Goal: Information Seeking & Learning: Learn about a topic

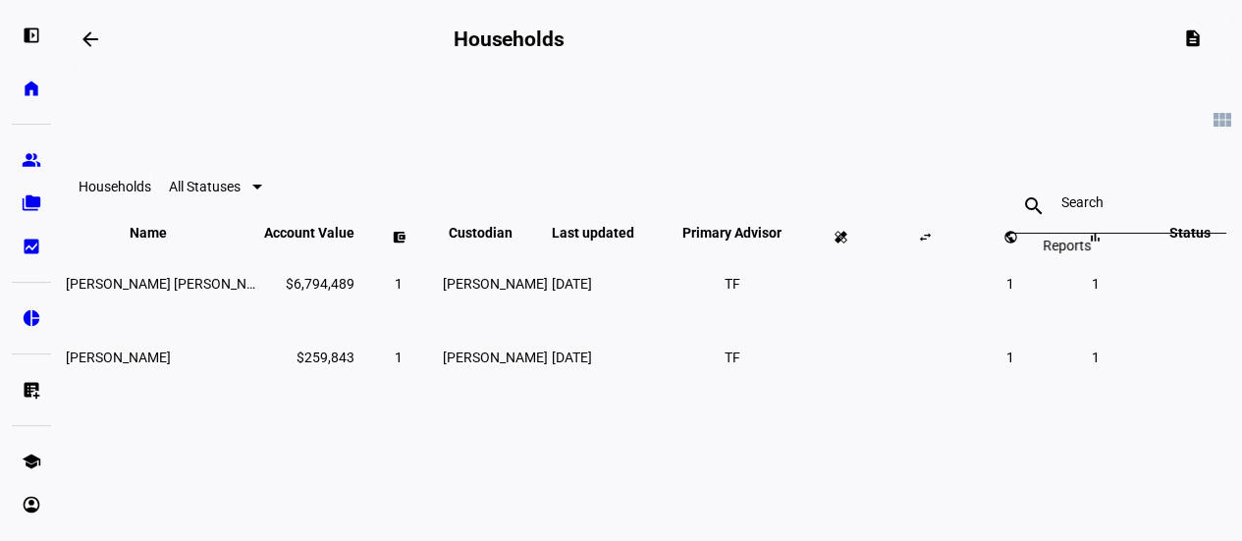
click at [1071, 260] on span at bounding box center [1094, 236] width 47 height 47
click at [1091, 292] on span "1" at bounding box center [1095, 284] width 8 height 16
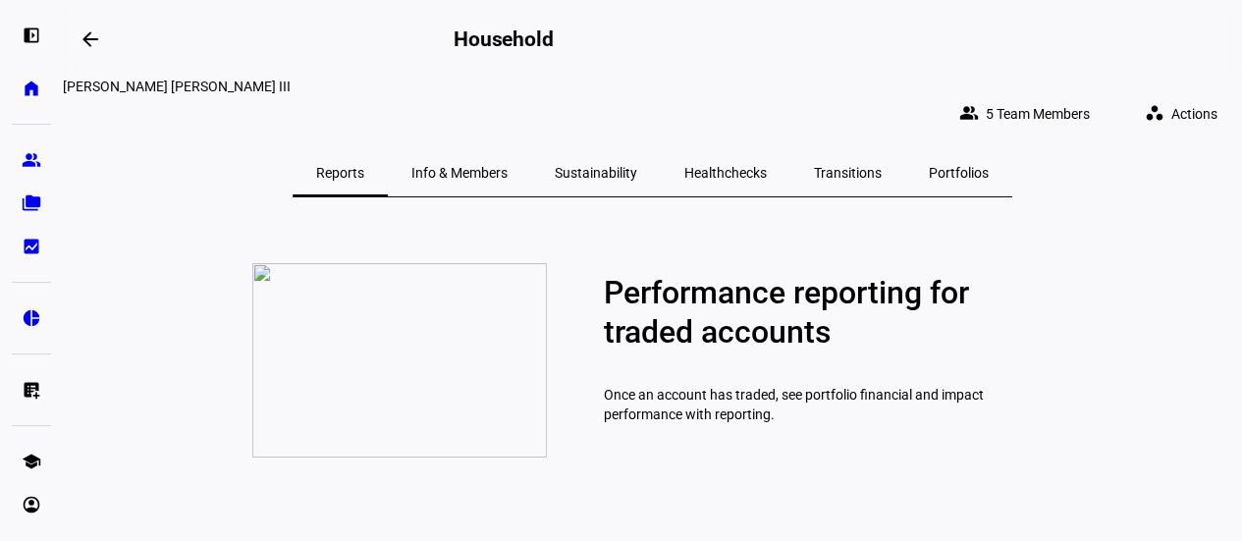
click at [481, 166] on span "Info & Members" at bounding box center [459, 173] width 96 height 14
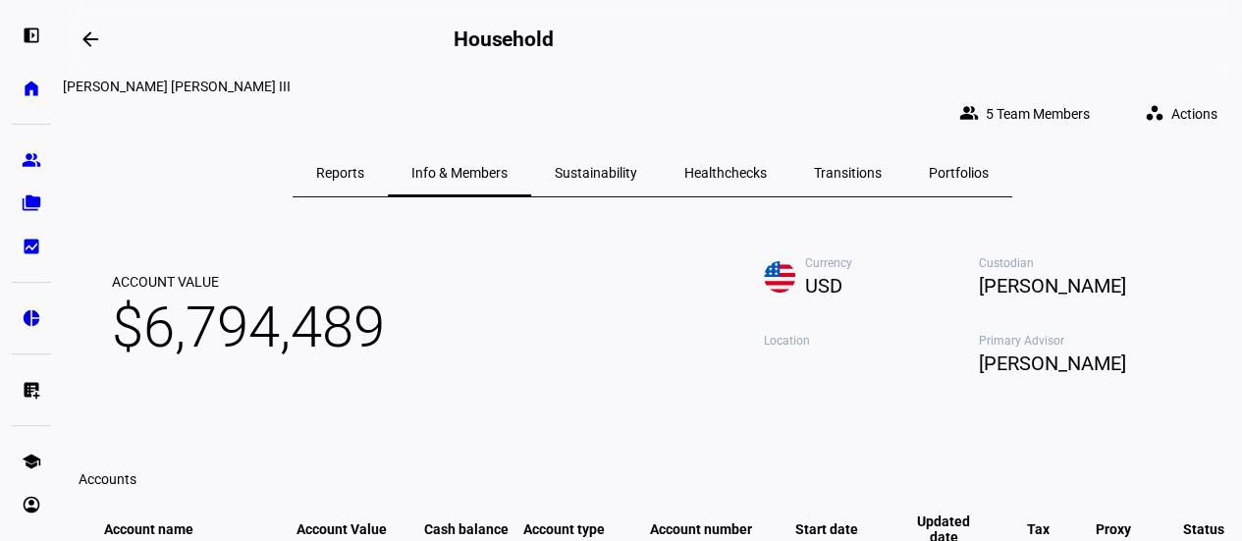
click at [929, 166] on span "Portfolios" at bounding box center [959, 173] width 60 height 14
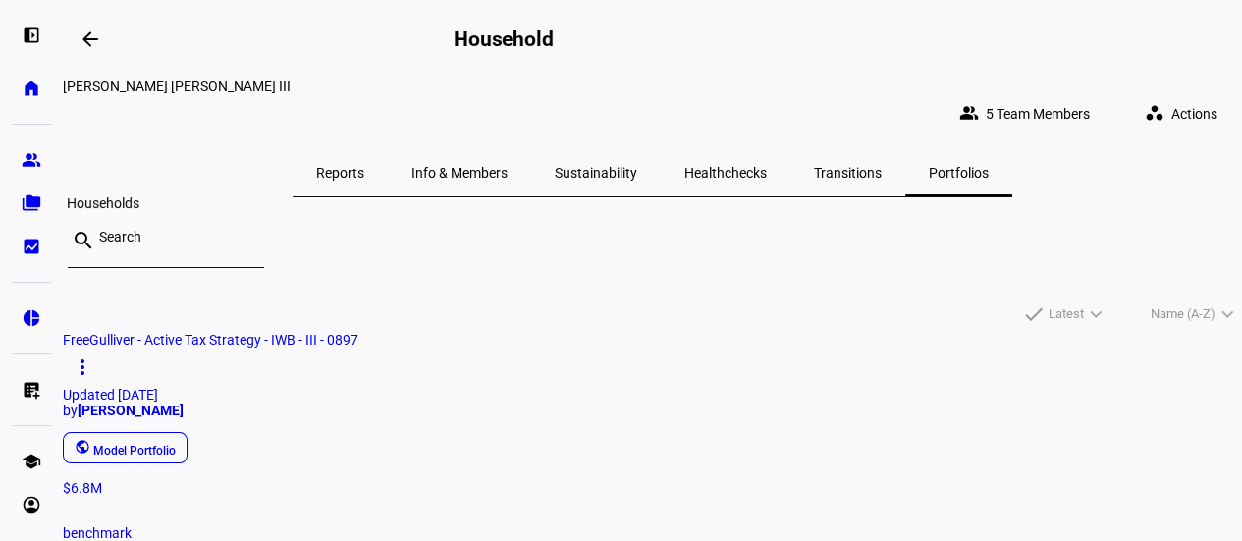
click at [27, 204] on eth-mat-symbol "folder_copy" at bounding box center [32, 203] width 20 height 20
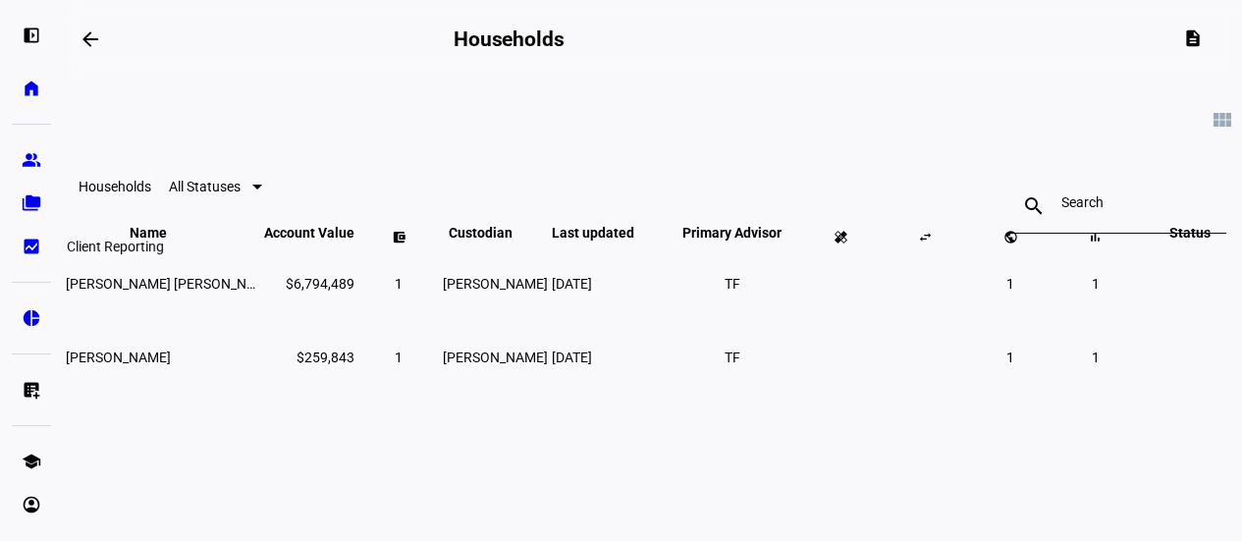
click at [31, 244] on eth-mat-symbol "bid_landscape" at bounding box center [32, 247] width 20 height 20
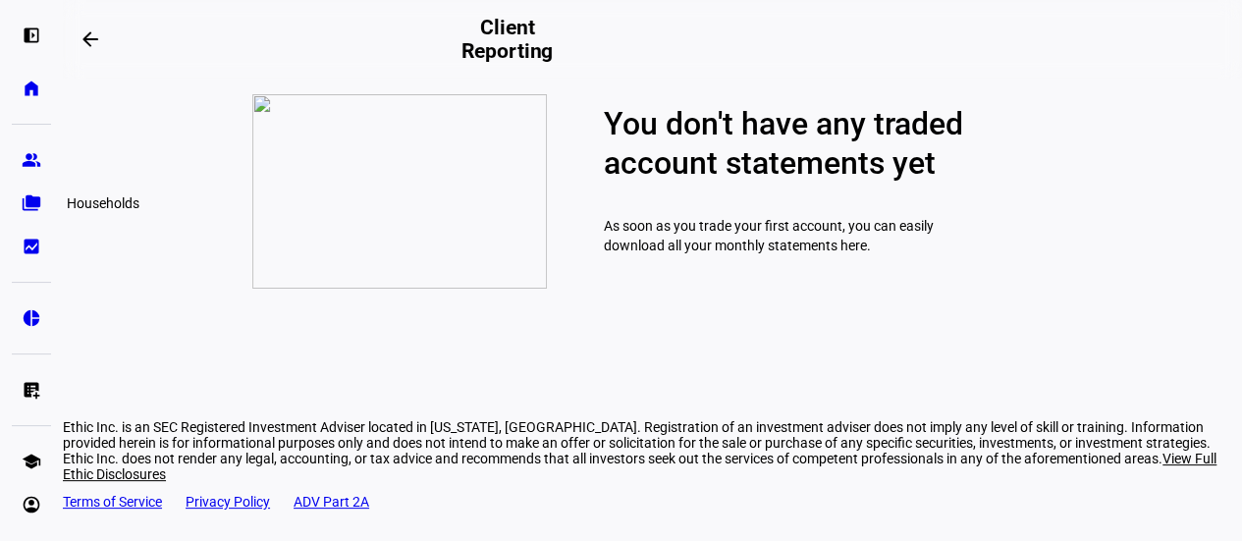
click at [28, 199] on eth-mat-symbol "folder_copy" at bounding box center [32, 203] width 20 height 20
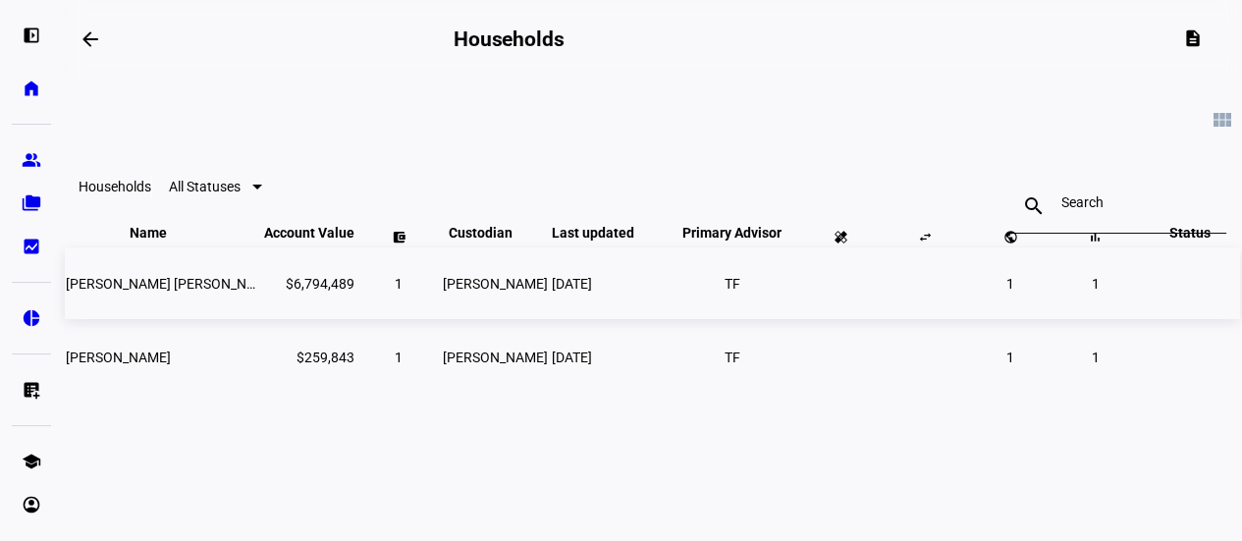
click at [1006, 292] on span "1" at bounding box center [1010, 284] width 8 height 16
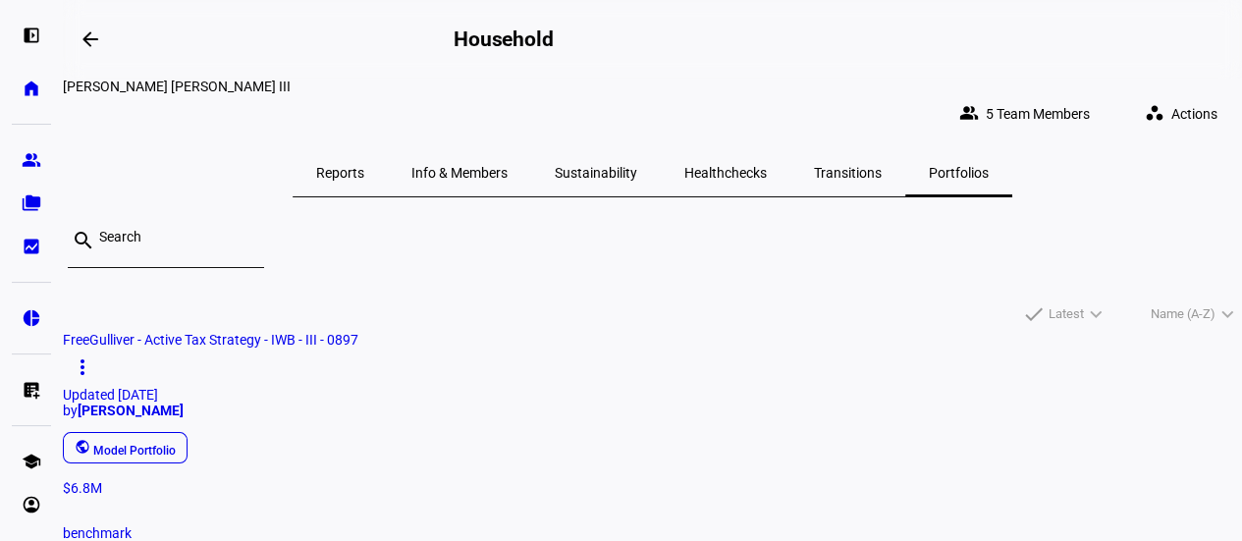
click at [364, 166] on span "Reports" at bounding box center [340, 173] width 48 height 14
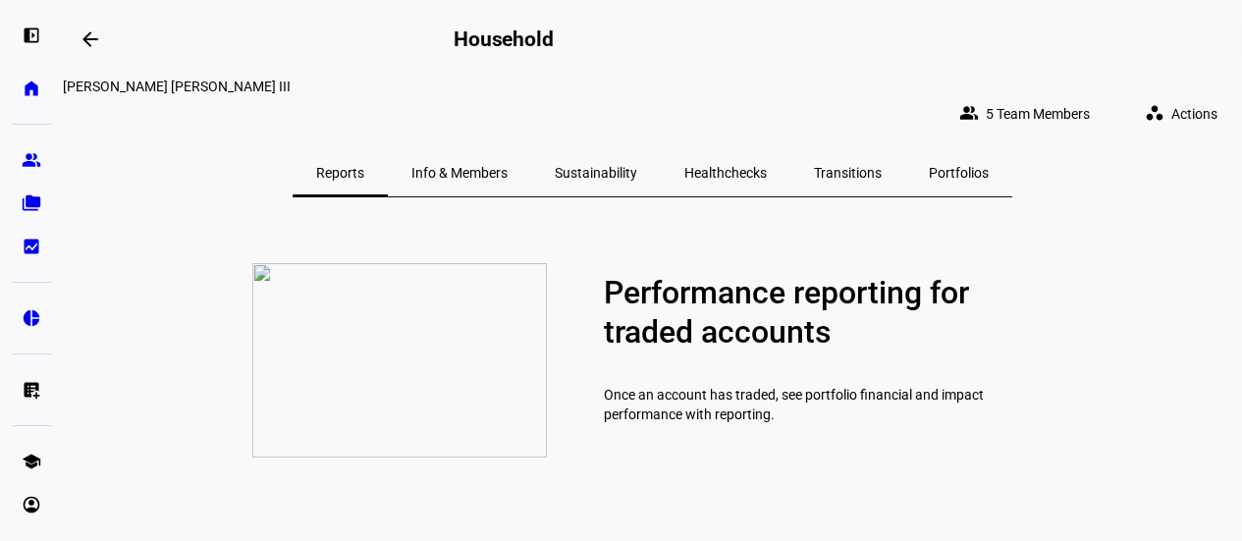
click at [933, 166] on span "Portfolios" at bounding box center [959, 173] width 60 height 14
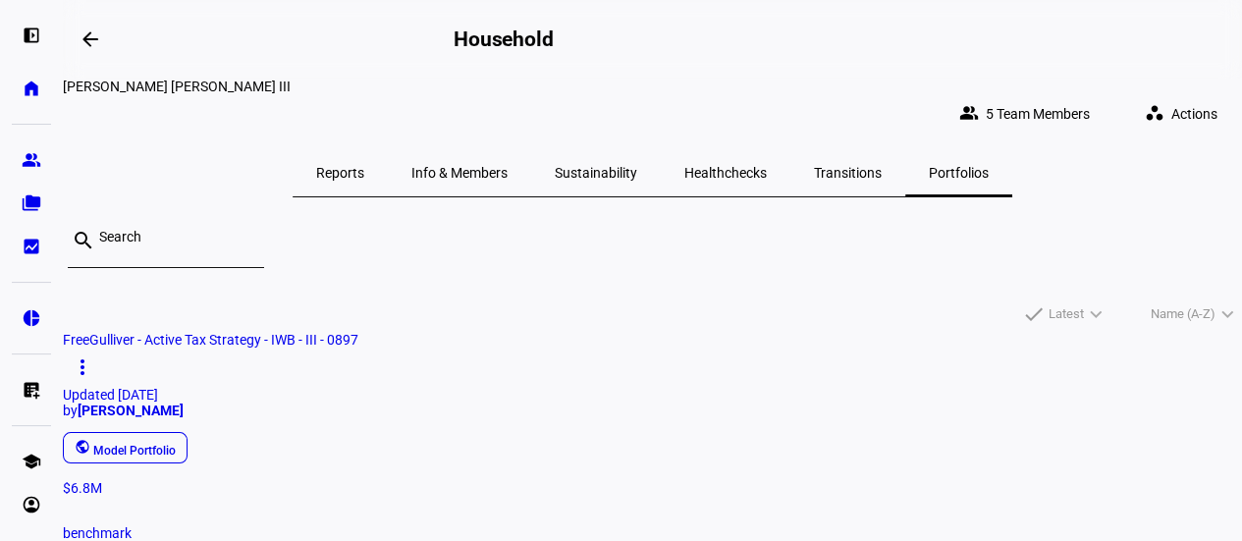
click at [158, 429] on div "public Model Portfolio" at bounding box center [644, 447] width 1179 height 39
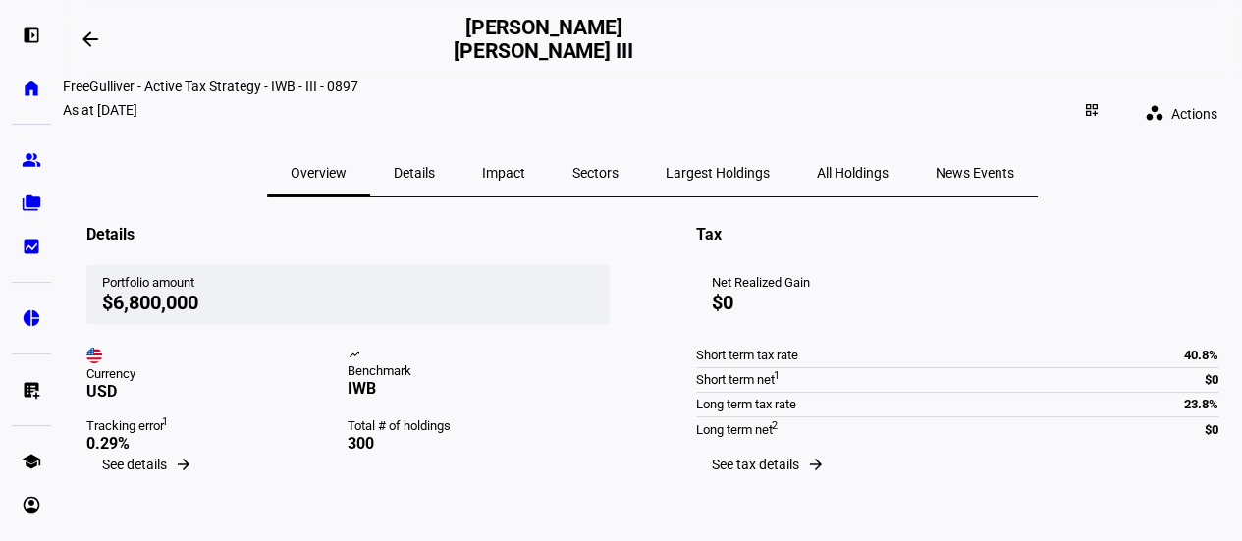
click at [435, 166] on span "Details" at bounding box center [414, 173] width 41 height 14
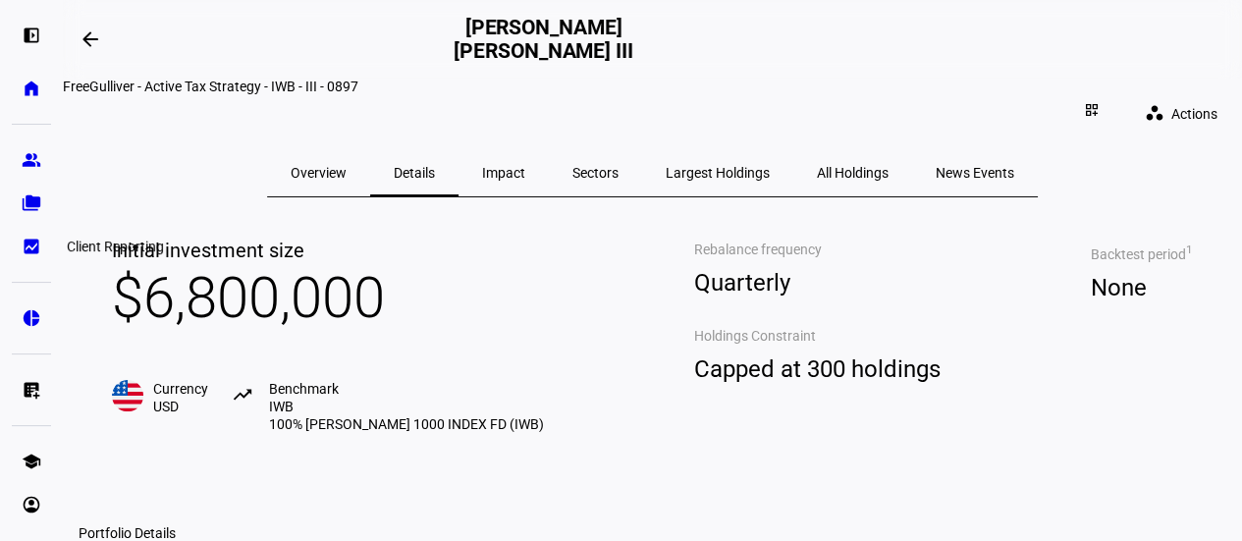
click at [31, 238] on eth-mat-symbol "bid_landscape" at bounding box center [32, 247] width 20 height 20
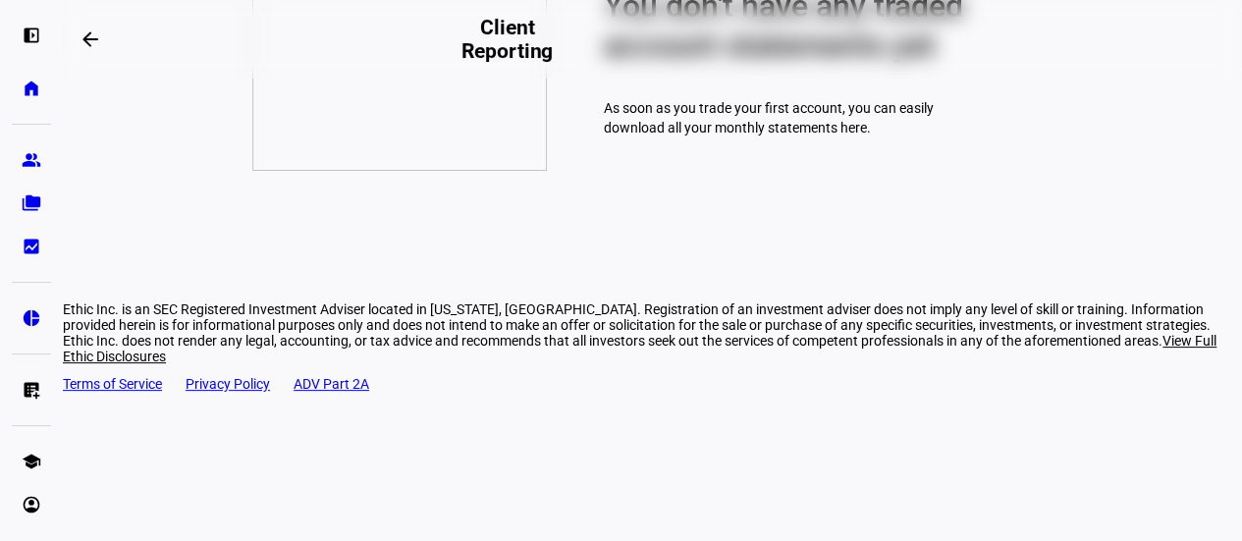
scroll to position [122, 0]
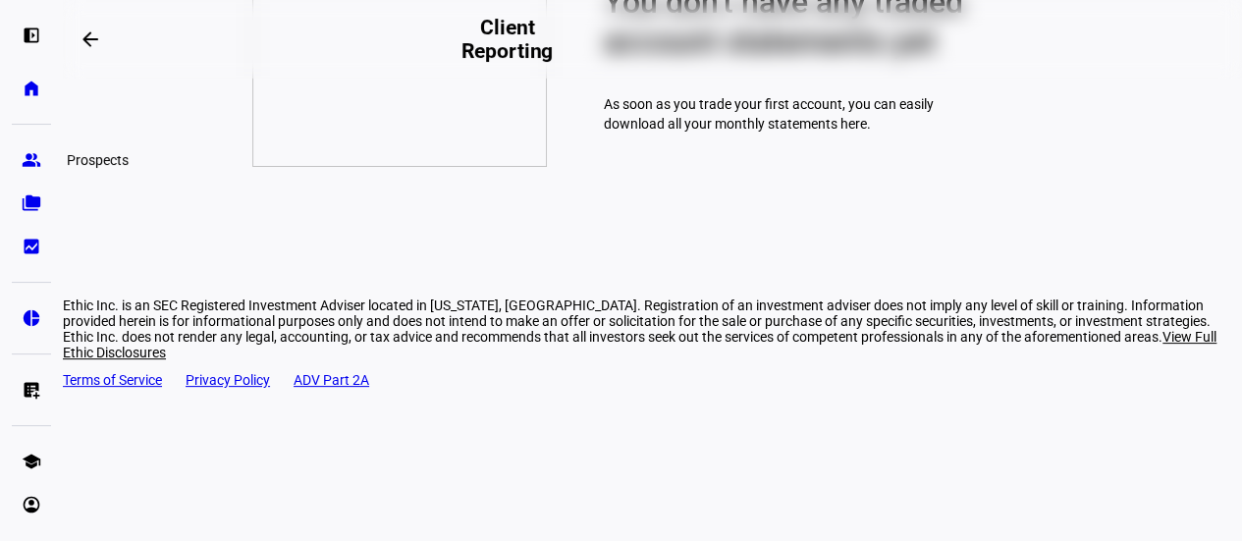
click at [27, 160] on eth-mat-symbol "group" at bounding box center [32, 160] width 20 height 20
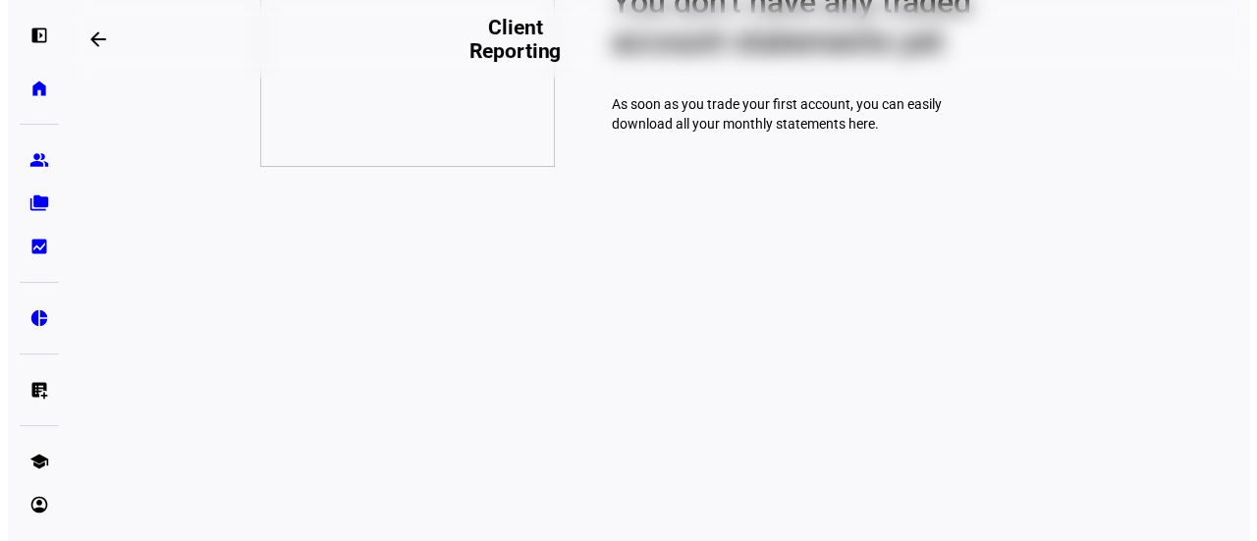
scroll to position [0, 0]
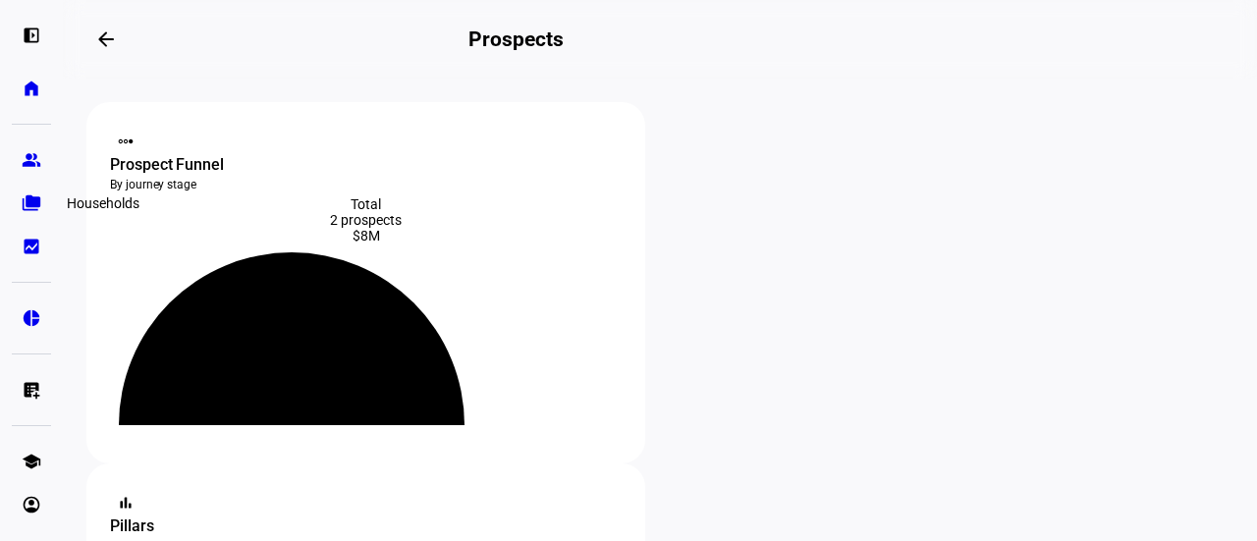
click at [31, 200] on eth-mat-symbol "folder_copy" at bounding box center [32, 203] width 20 height 20
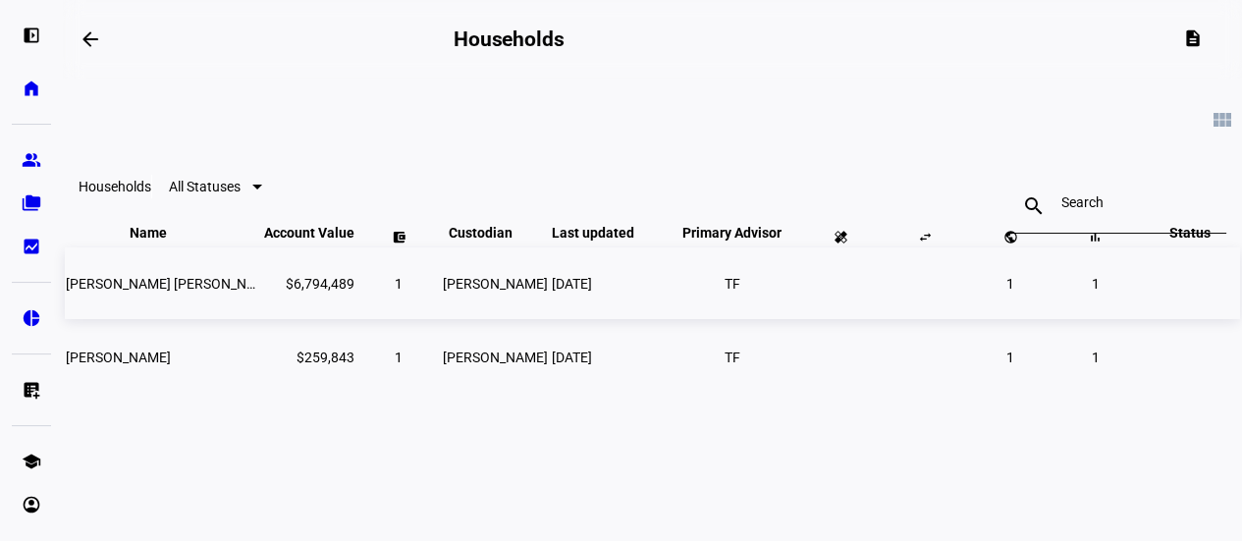
click at [263, 319] on td "$6,794,489" at bounding box center [309, 283] width 92 height 72
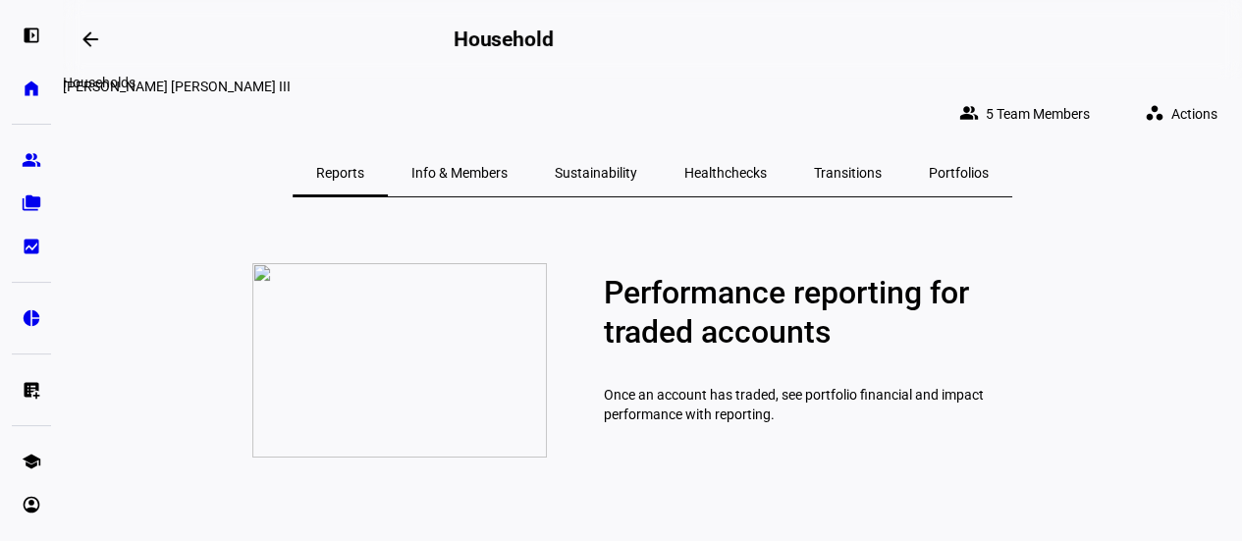
click at [91, 37] on mat-icon "arrow_backwards" at bounding box center [91, 39] width 24 height 24
